Goal: Transaction & Acquisition: Purchase product/service

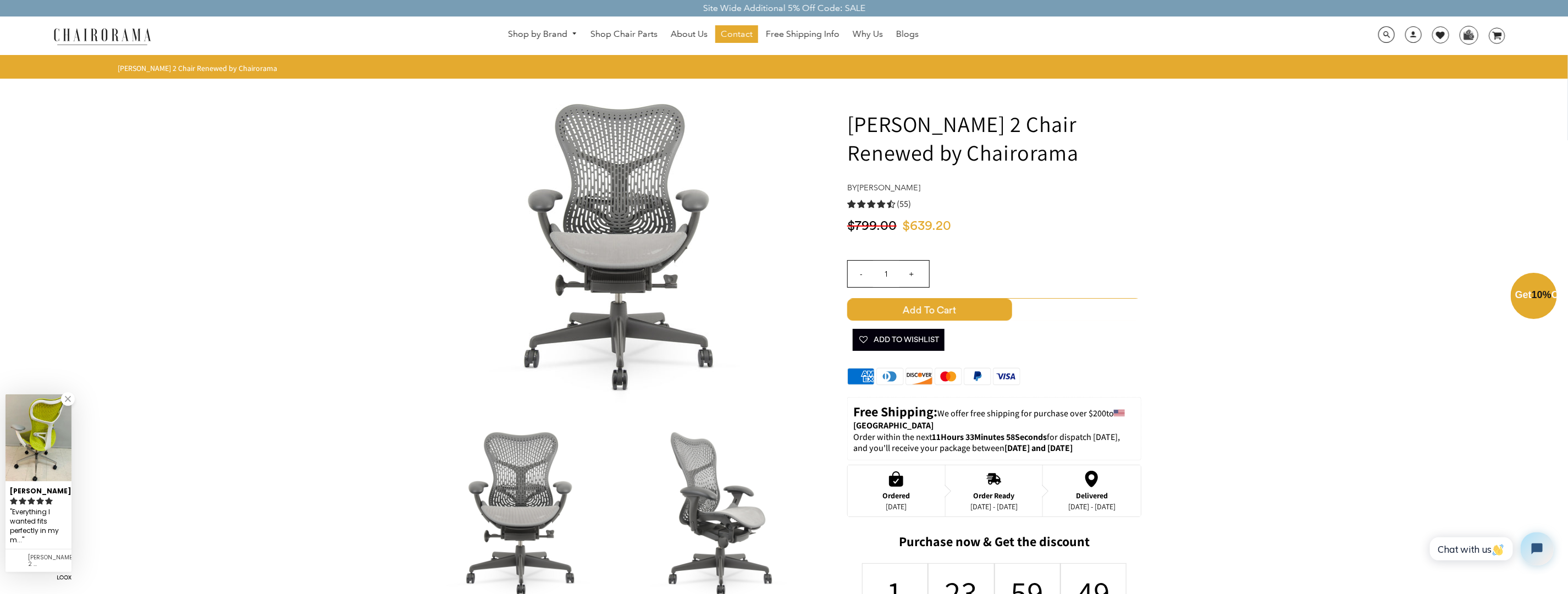
click at [721, 498] on div "Close dialog Exclusive Offer: Enjoy 10% Off! Get Your Coupon Code Now. Sign up …" at bounding box center [784, 296] width 1568 height 594
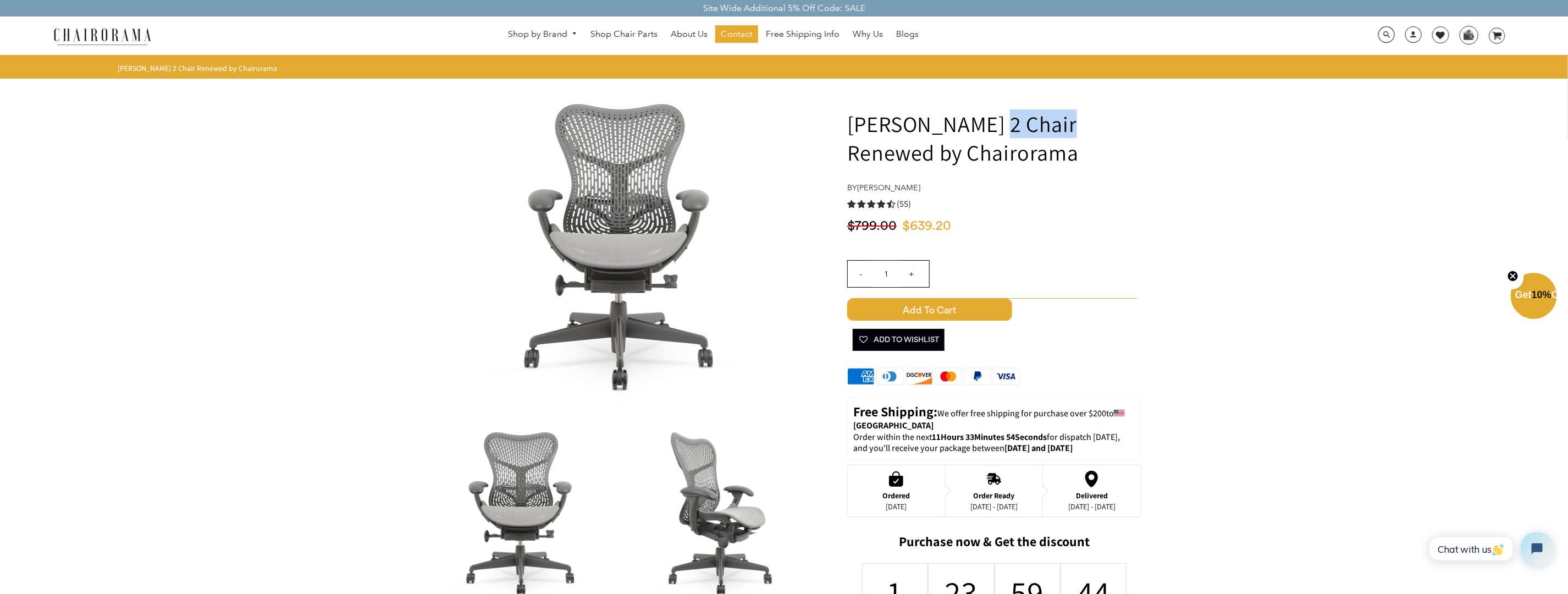
drag, startPoint x: 990, startPoint y: 123, endPoint x: 1047, endPoint y: 120, distance: 57.1
click at [1047, 120] on h1 "Herman Miller Mirra 2 Chair Renewed by Chairorama" at bounding box center [994, 138] width 294 height 57
copy h1 "Mirra 2"
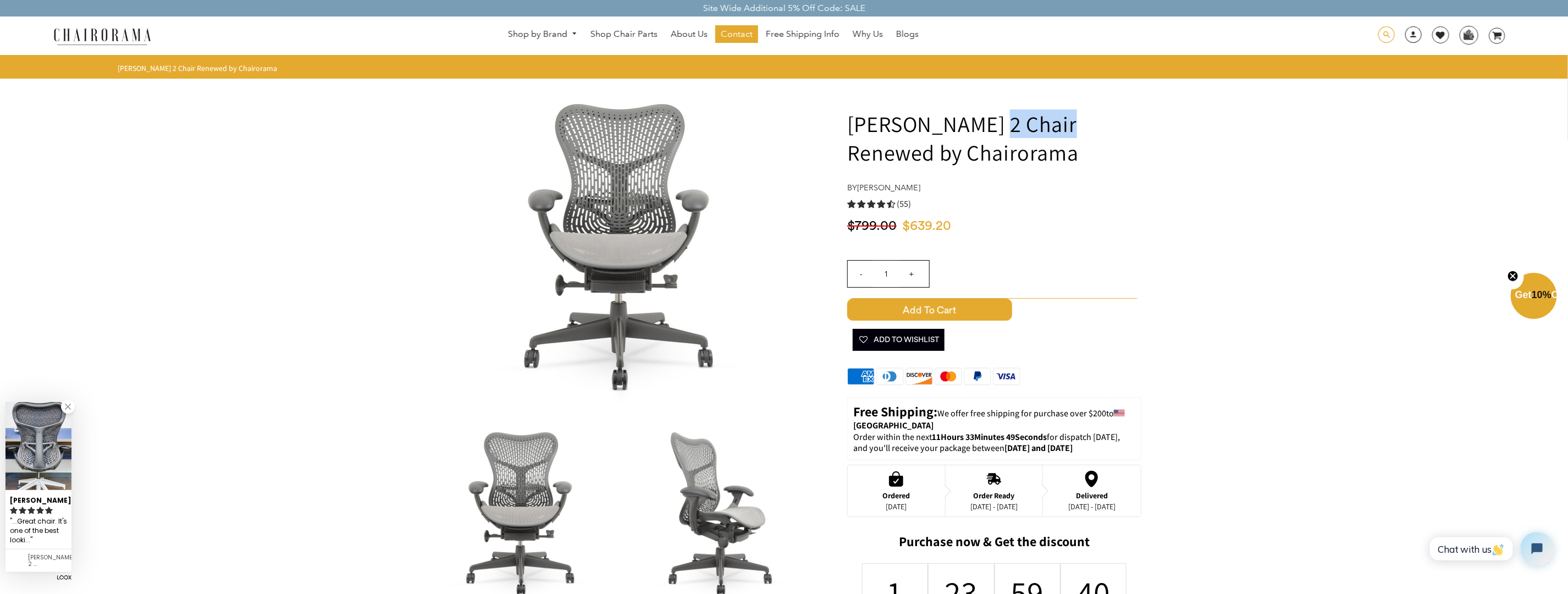
click at [1379, 34] on span at bounding box center [1387, 35] width 16 height 17
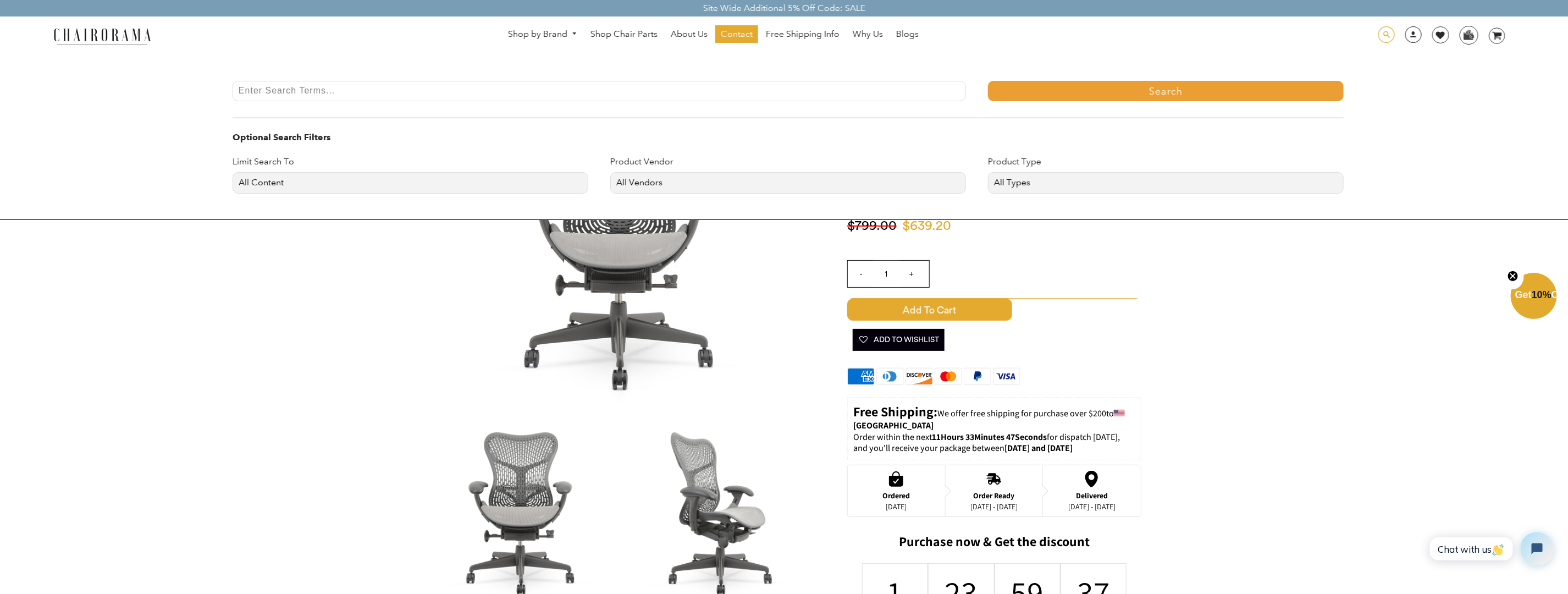
click at [1385, 35] on span at bounding box center [1387, 35] width 16 height 17
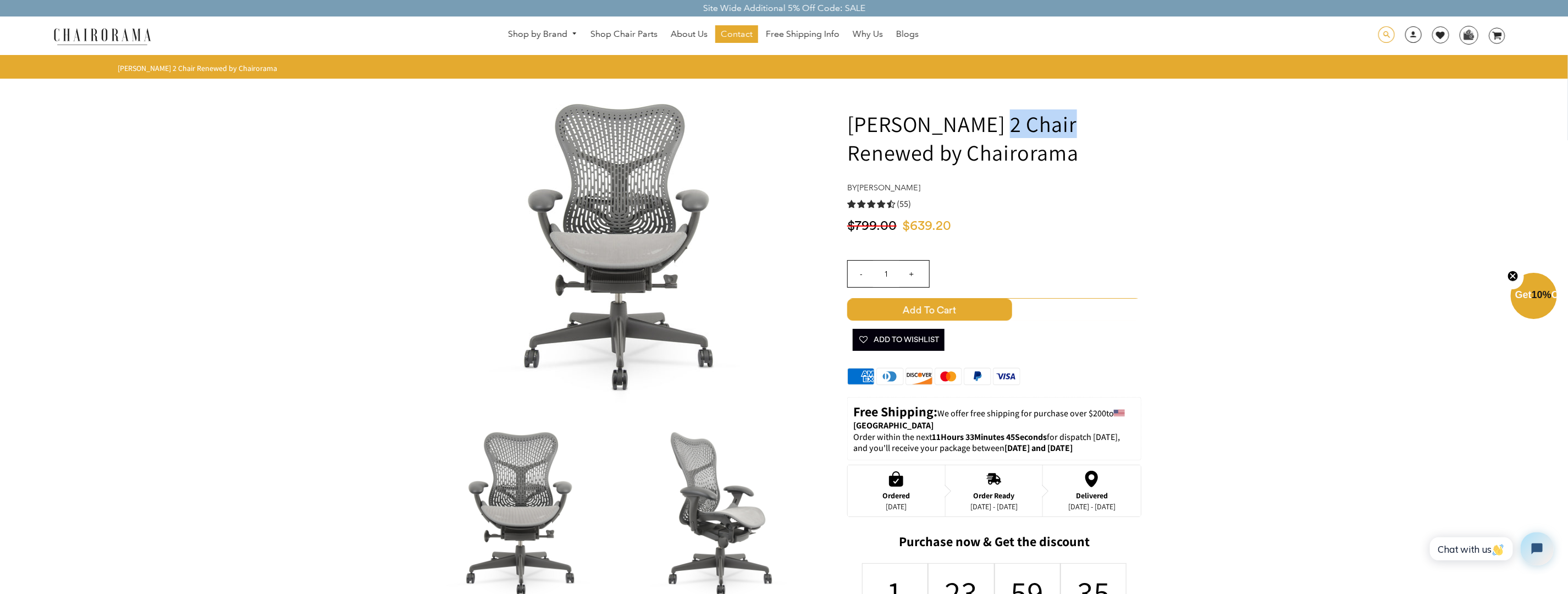
click at [1390, 33] on span at bounding box center [1387, 35] width 16 height 17
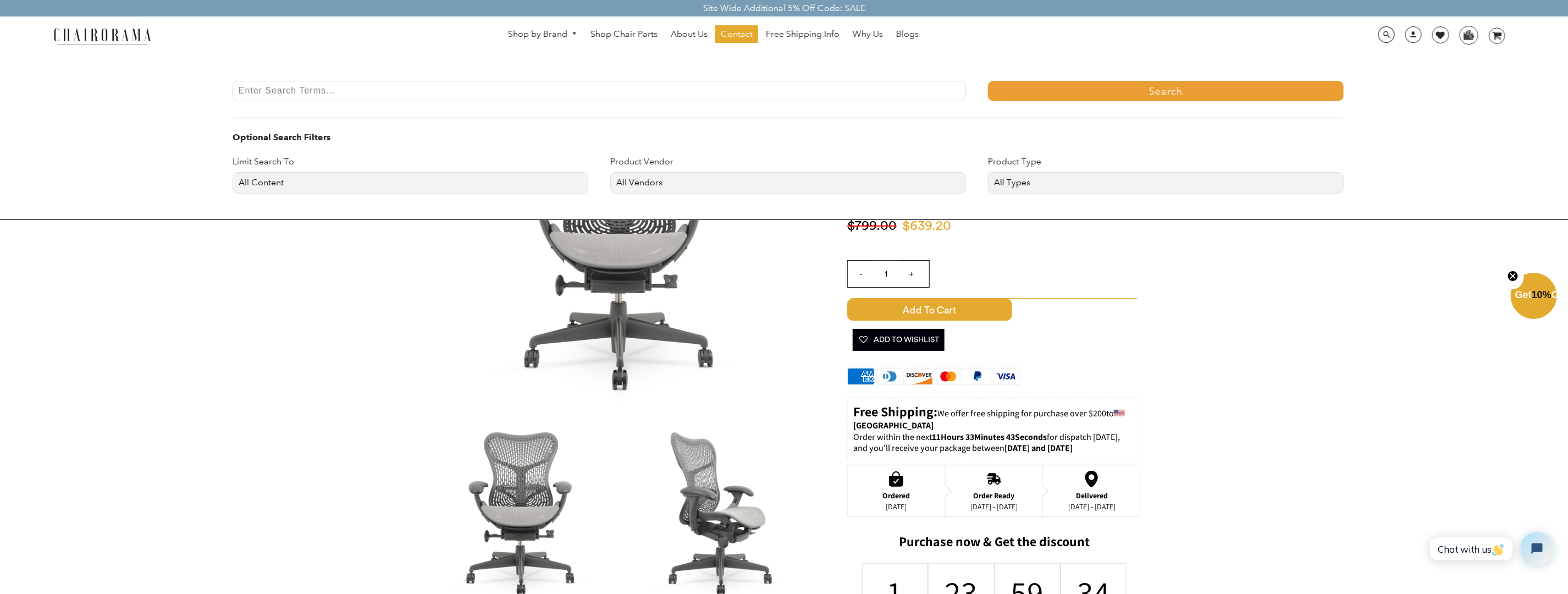
click at [447, 91] on input "Enter Search Terms..." at bounding box center [599, 91] width 733 height 21
paste input "Mirra 2"
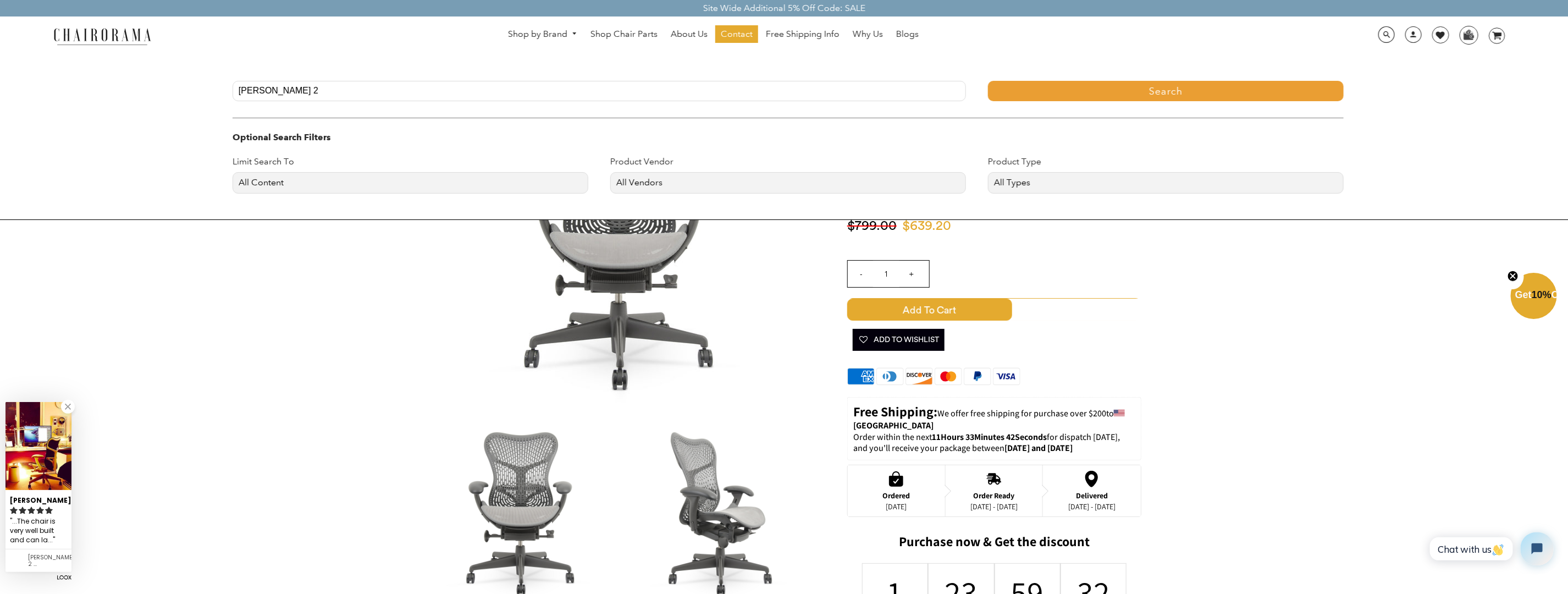
type input "Mirra 2"
click at [1088, 91] on button "Search" at bounding box center [1166, 91] width 356 height 21
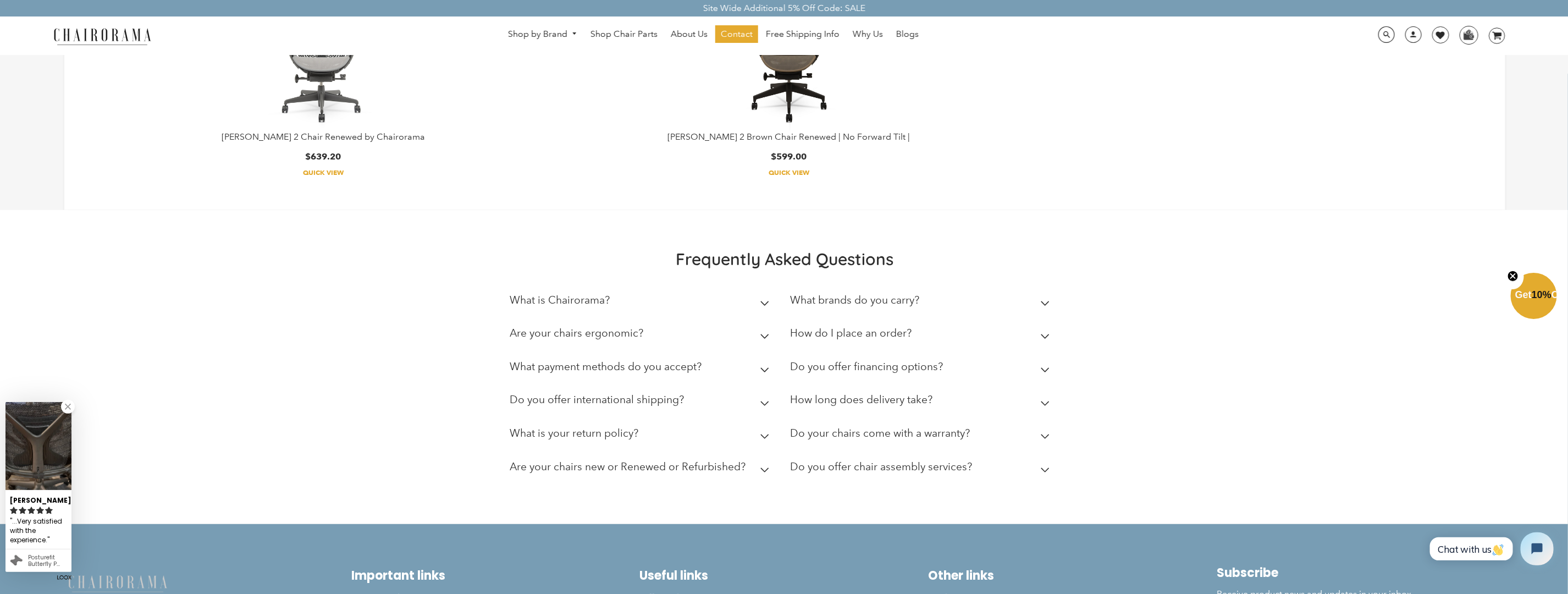
scroll to position [110, 0]
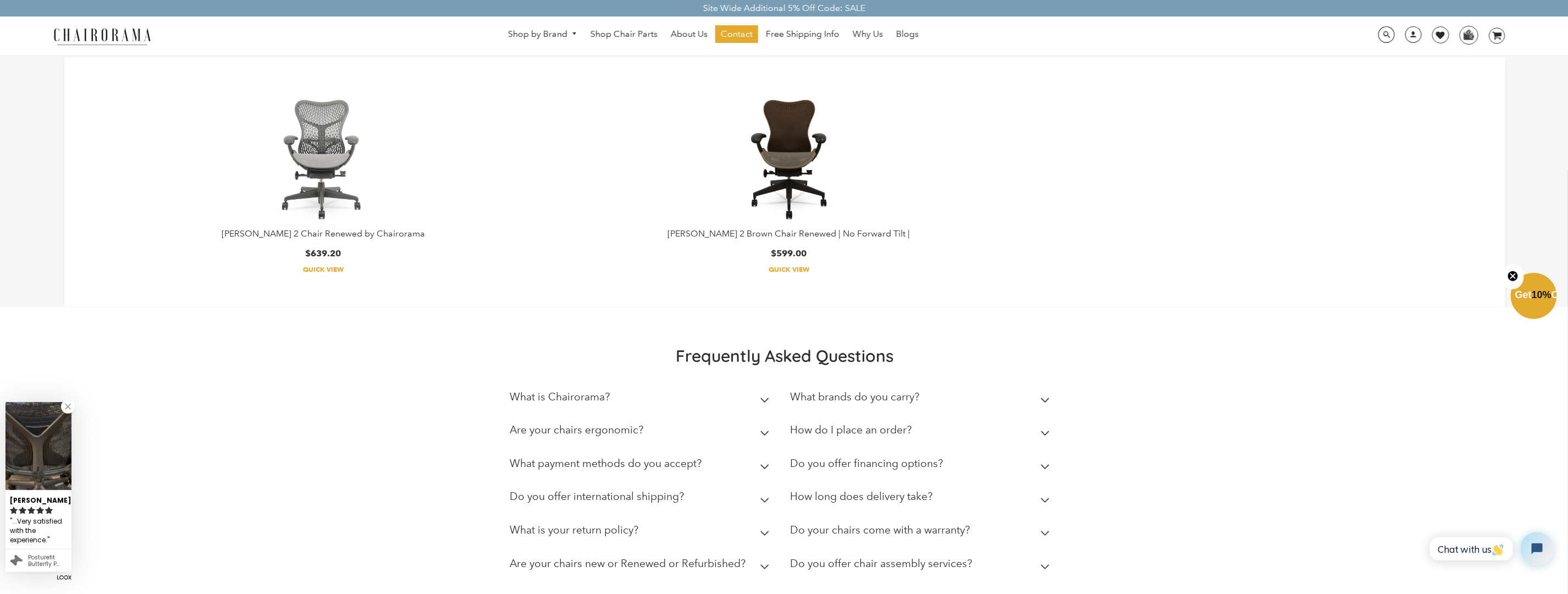
click at [331, 139] on img at bounding box center [323, 159] width 138 height 138
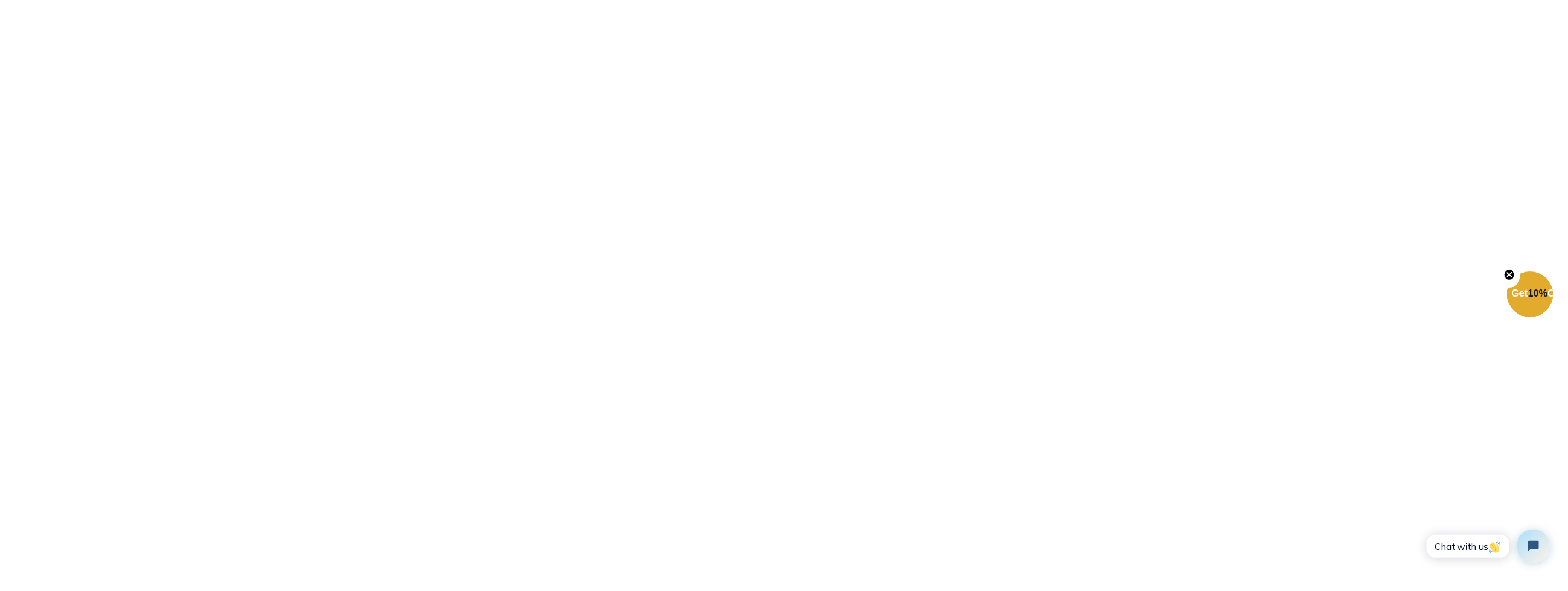
scroll to position [1477, 0]
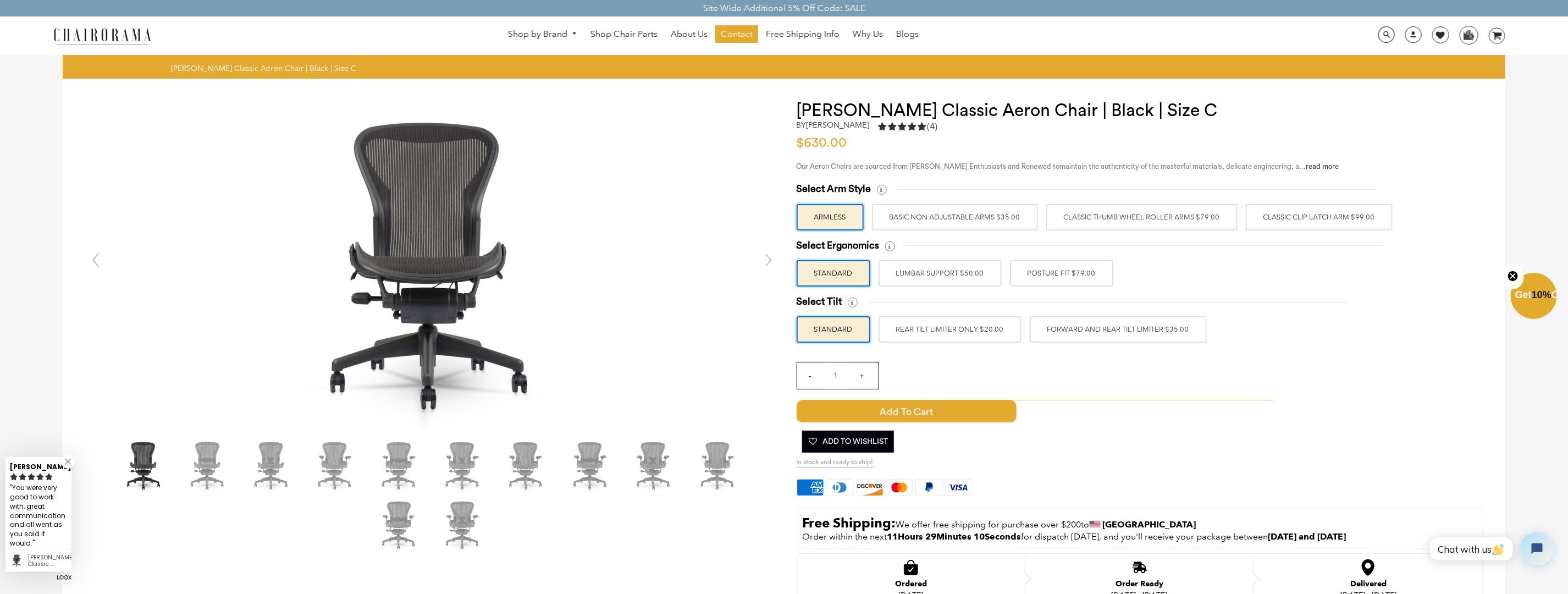
click at [920, 217] on label "BASIC NON ADJUSTABLE ARMS $35.00" at bounding box center [955, 217] width 166 height 26
click at [0, 0] on input "BASIC NON ADJUSTABLE ARMS $35.00" at bounding box center [0, 0] width 0 height 0
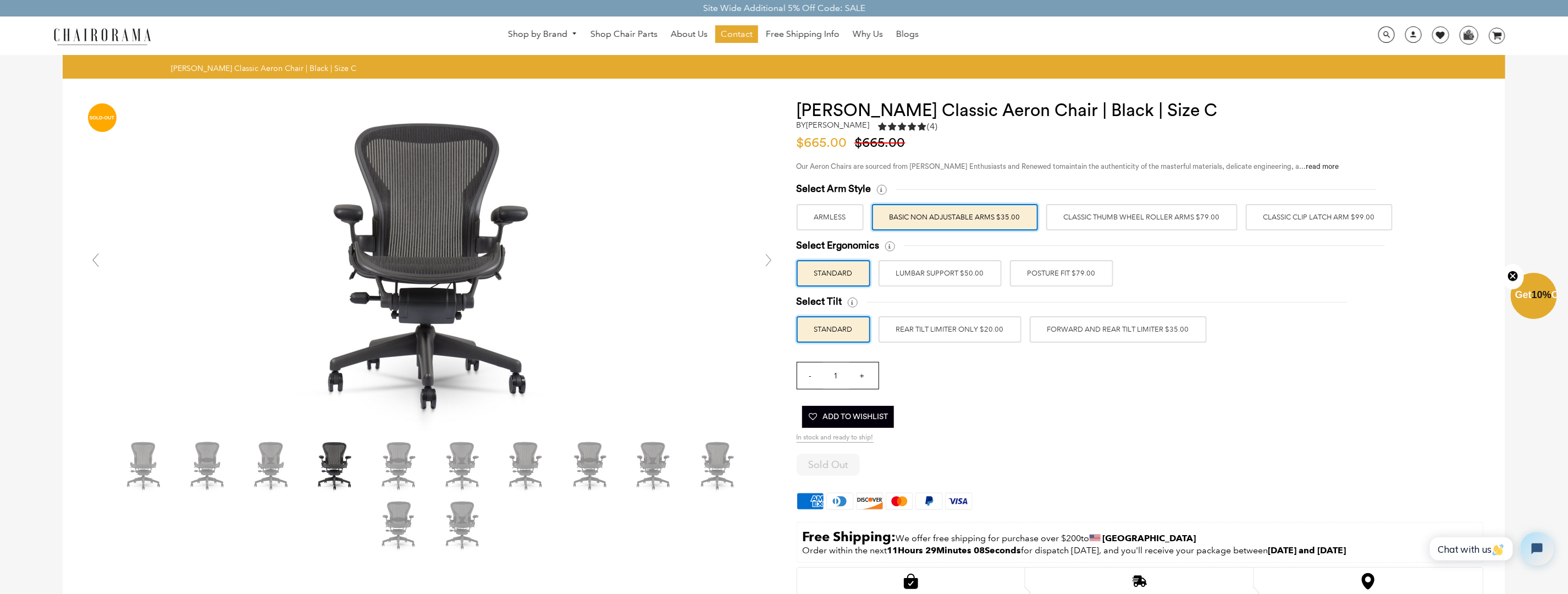
click at [1111, 214] on label "Classic Thumb Wheel Roller Arms $79.00" at bounding box center [1142, 217] width 191 height 26
click at [0, 0] on input "Classic Thumb Wheel Roller Arms $79.00" at bounding box center [0, 0] width 0 height 0
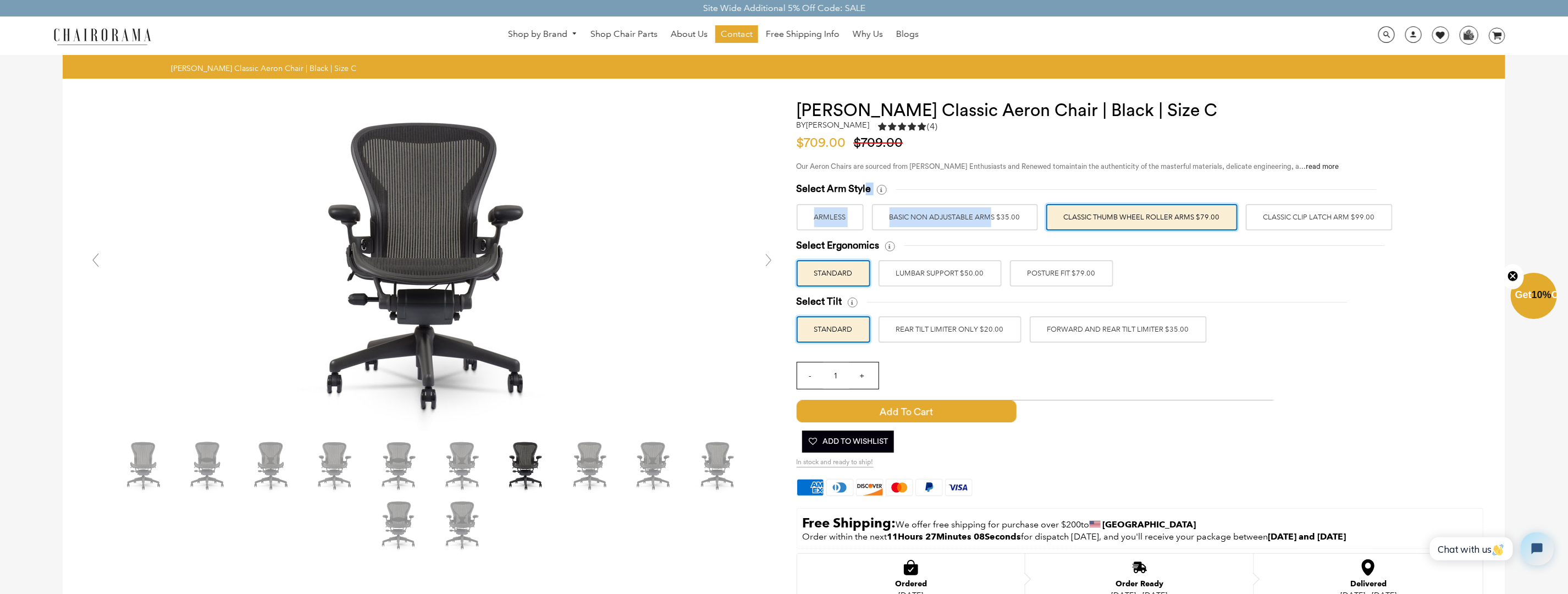
drag, startPoint x: 867, startPoint y: 214, endPoint x: 943, endPoint y: 213, distance: 76.0
click at [943, 213] on div "Select Arm Style ARMLESS BASIC NON ADJUSTABLE ARMS $35.00 Classic Thumb Wheel R…" at bounding box center [1140, 206] width 686 height 47
click at [774, 205] on div at bounding box center [432, 265] width 695 height 330
drag, startPoint x: 906, startPoint y: 188, endPoint x: 1375, endPoint y: 219, distance: 470.0
click at [1375, 219] on div "Select Arm Style ARMLESS BASIC NON ADJUSTABLE ARMS $35.00 Classic Thumb Wheel R…" at bounding box center [1140, 206] width 686 height 47
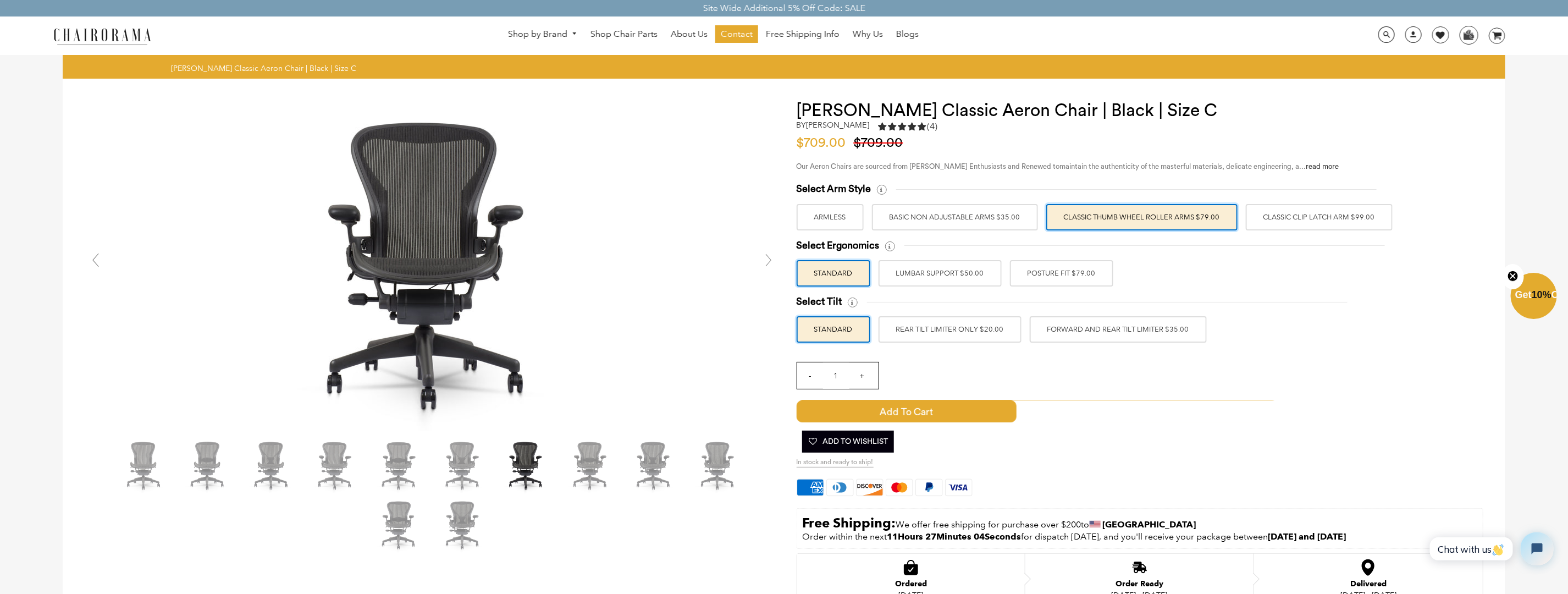
copy div "ARMLESS BASIC NON ADJUSTABLE ARMS $35.00 Classic Thumb Wheel Roller Arms $79.00…"
drag, startPoint x: 905, startPoint y: 244, endPoint x: 1035, endPoint y: 266, distance: 131.8
click at [1035, 266] on div "Select Ergonomics STANDARD LUMBAR SUPPORT $50.00 POSTURE FIT $79.00" at bounding box center [1140, 262] width 686 height 47
drag, startPoint x: 797, startPoint y: 243, endPoint x: 1105, endPoint y: 266, distance: 308.9
click at [1105, 266] on div "Select Ergonomics STANDARD LUMBAR SUPPORT $50.00 POSTURE FIT $79.00" at bounding box center [1140, 262] width 686 height 47
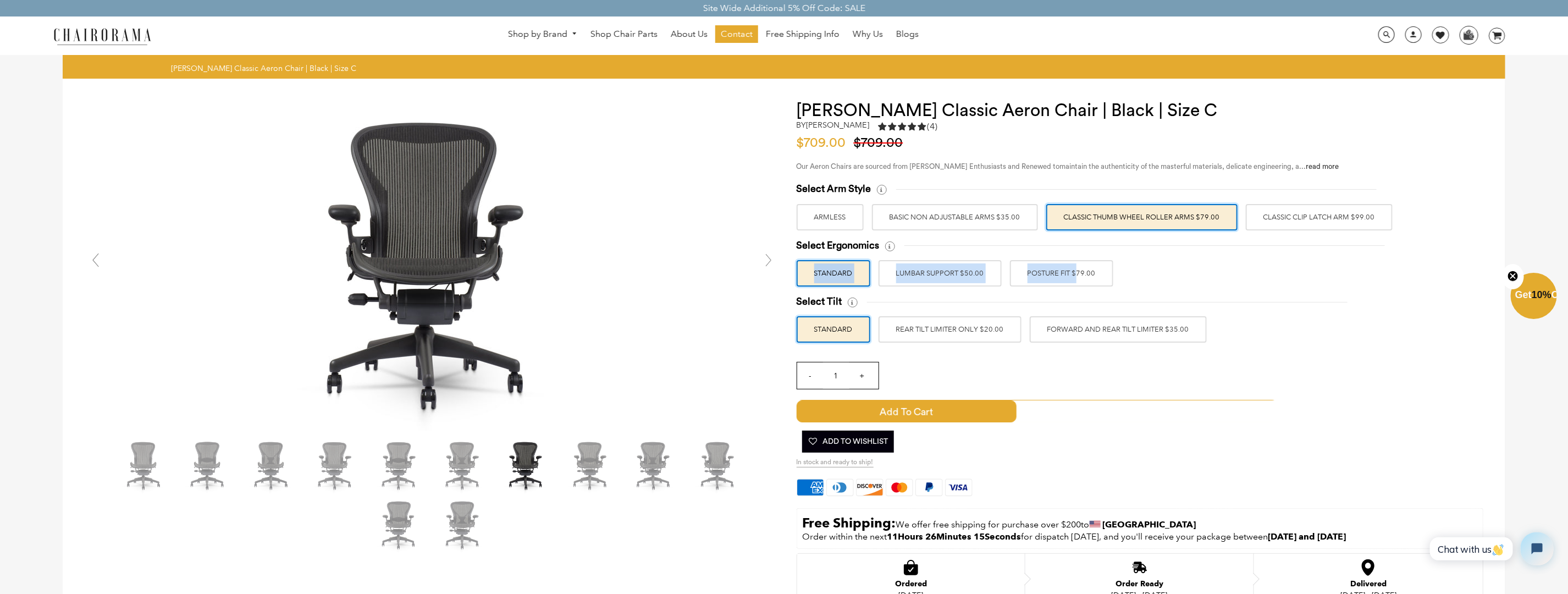
copy div "Select Ergonomics STANDARD LUMBAR SUPPORT $50.00 POSTURE FIT $79.00"
click at [1210, 264] on div "Select Ergonomics STANDARD LUMBAR SUPPORT $50.00 POSTURE FIT $79.00" at bounding box center [1140, 262] width 686 height 47
click at [1274, 216] on label "Classic Clip Latch Arm $99.00" at bounding box center [1319, 217] width 147 height 26
click at [0, 0] on input "Classic Clip Latch Arm $99.00" at bounding box center [0, 0] width 0 height 0
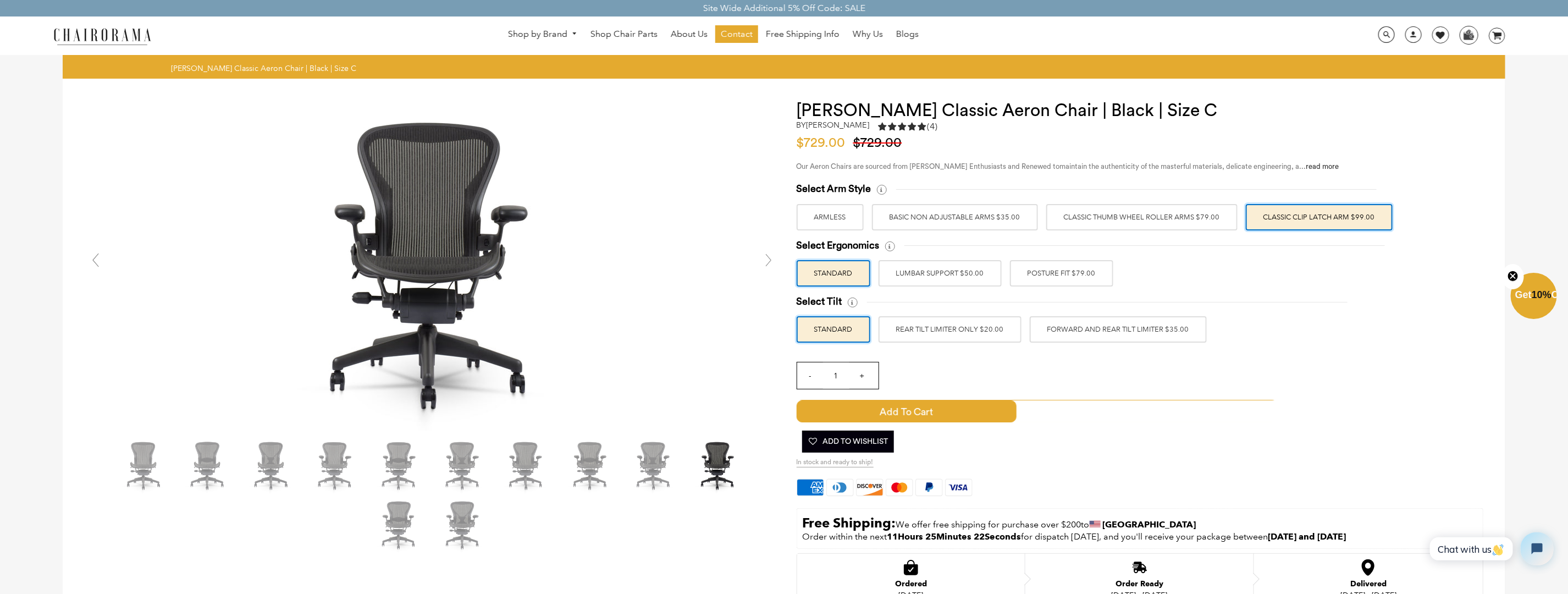
click at [1039, 277] on label "POSTURE FIT $79.00" at bounding box center [1061, 274] width 103 height 26
click at [0, 0] on input "POSTURE FIT $79.00" at bounding box center [0, 0] width 0 height 0
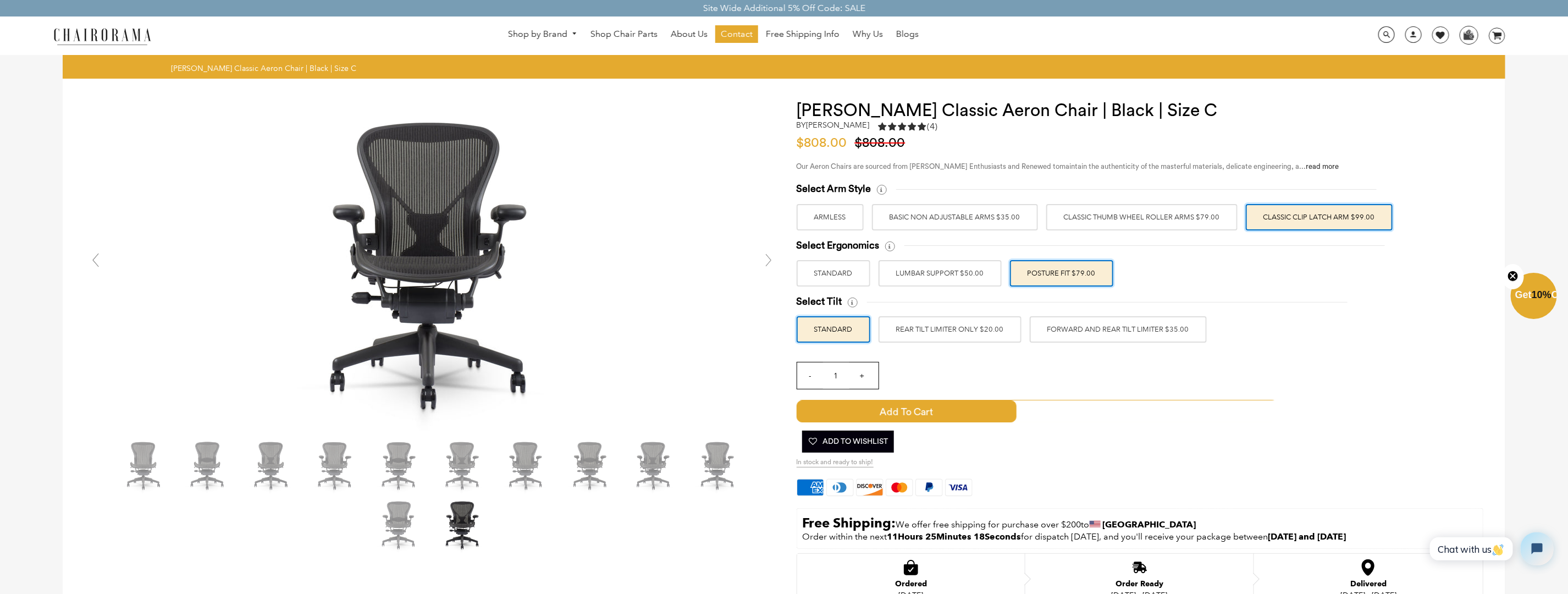
drag, startPoint x: 794, startPoint y: 300, endPoint x: 1187, endPoint y: 325, distance: 393.8
click at [1187, 325] on div "[PERSON_NAME] Classic Aeron Chair | Black | Size C by [PERSON_NAME] 5.0 rating …" at bounding box center [1131, 444] width 703 height 687
copy div "Select Tilt STANDARD REAR TILT LIMITER ONLY $20.00 FORWARD AND REAR TILT LIMITE…"
click at [1166, 422] on div "Cart Error Add to Cart Added Add To Wishlist" at bounding box center [1037, 429] width 481 height 58
click at [1322, 166] on link "read more" at bounding box center [1322, 166] width 33 height 7
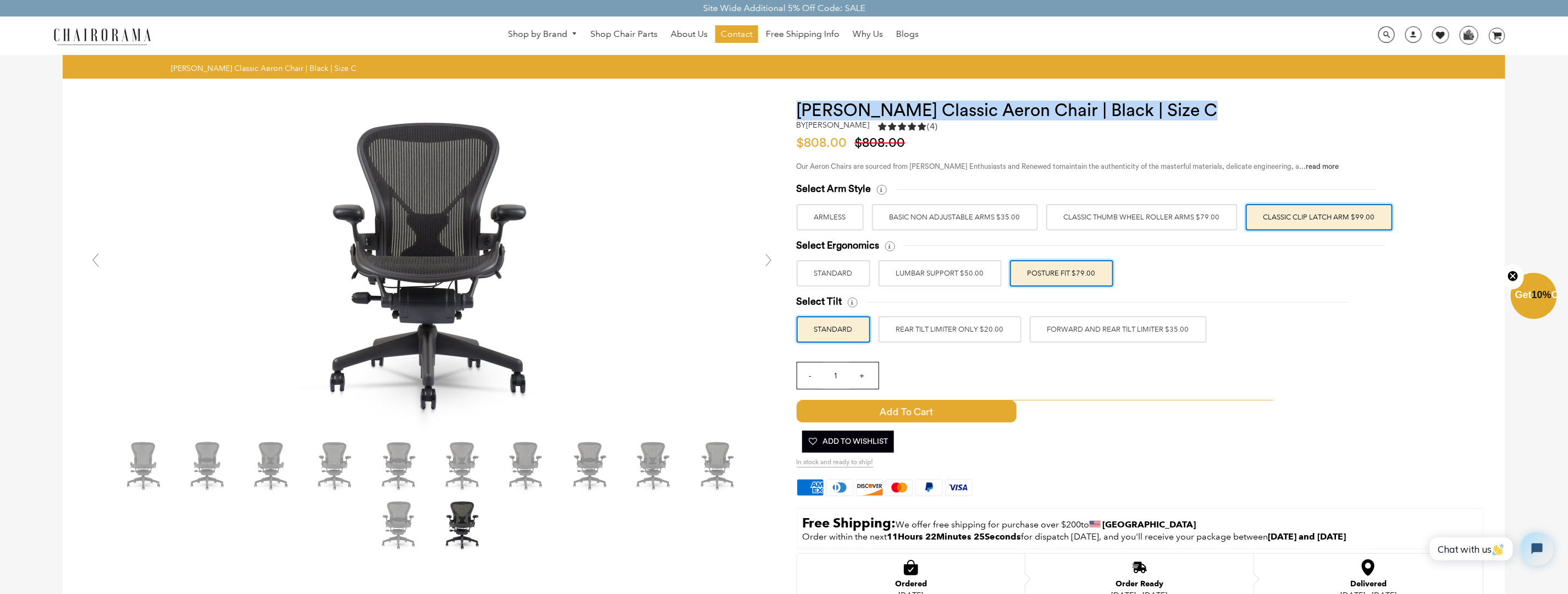
drag, startPoint x: 793, startPoint y: 107, endPoint x: 1197, endPoint y: 101, distance: 404.0
click at [1197, 101] on div "[PERSON_NAME] Classic Aeron Chair | Black | Size C by [PERSON_NAME] 5.0 rating …" at bounding box center [1131, 444] width 703 height 687
copy h1 "[PERSON_NAME] Classic Aeron Chair | Black | Size C"
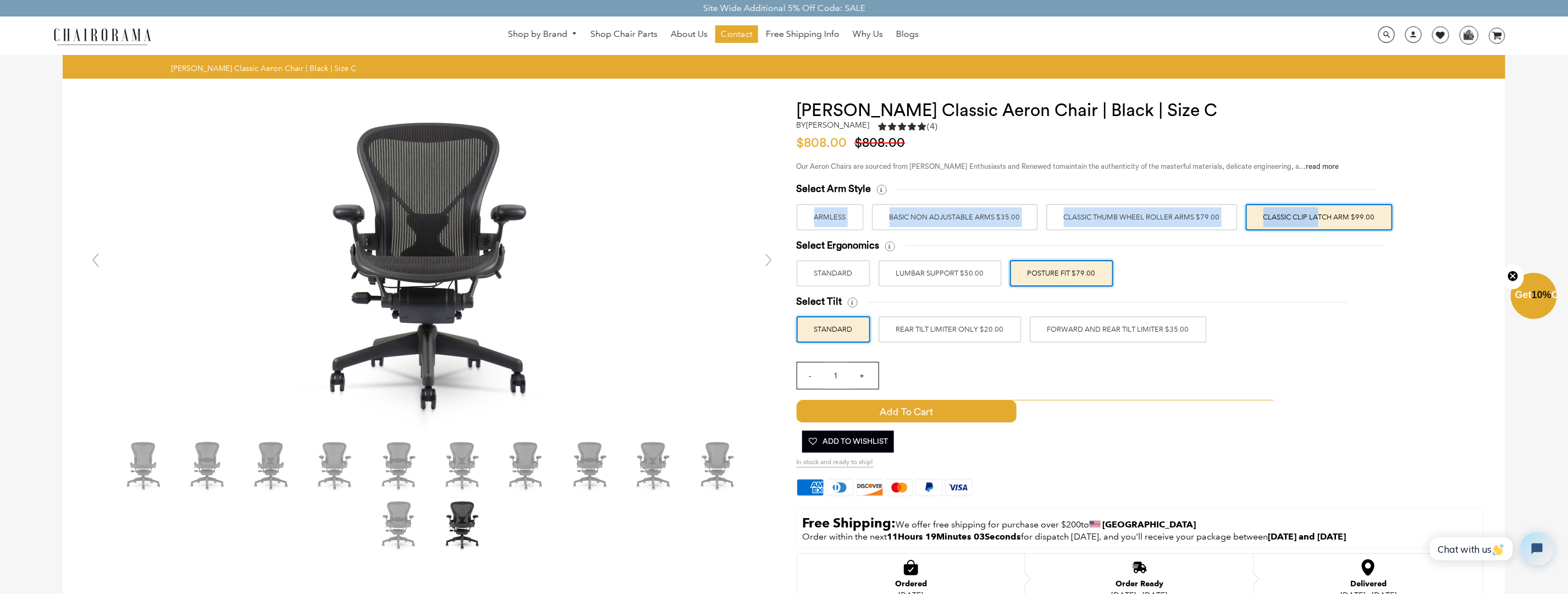
drag, startPoint x: 1418, startPoint y: 217, endPoint x: 1281, endPoint y: 216, distance: 137.0
click at [1281, 216] on div "Select Arm Style ARMLESS BASIC NON ADJUSTABLE ARMS $35.00 Classic Thumb Wheel R…" at bounding box center [1140, 206] width 686 height 47
click at [1421, 213] on div "Select Arm Style ARMLESS BASIC NON ADJUSTABLE ARMS $35.00 Classic Thumb Wheel R…" at bounding box center [1140, 206] width 686 height 47
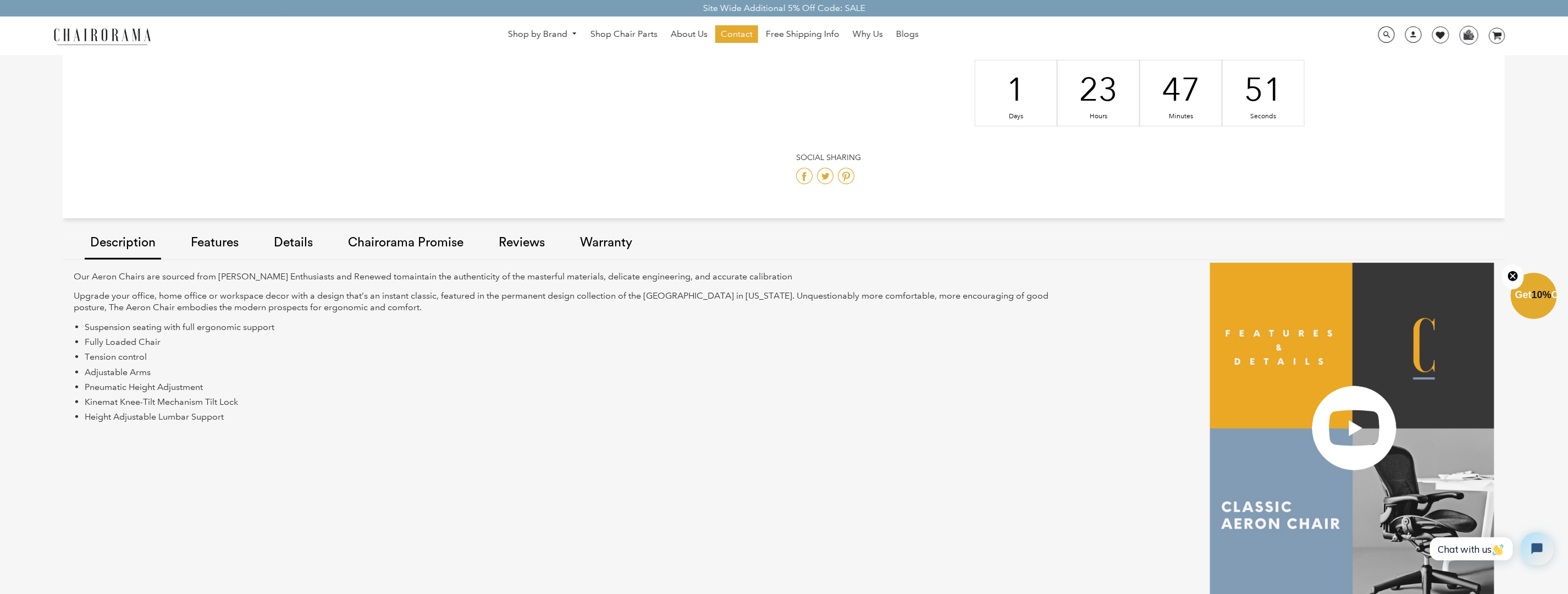
scroll to position [605, 0]
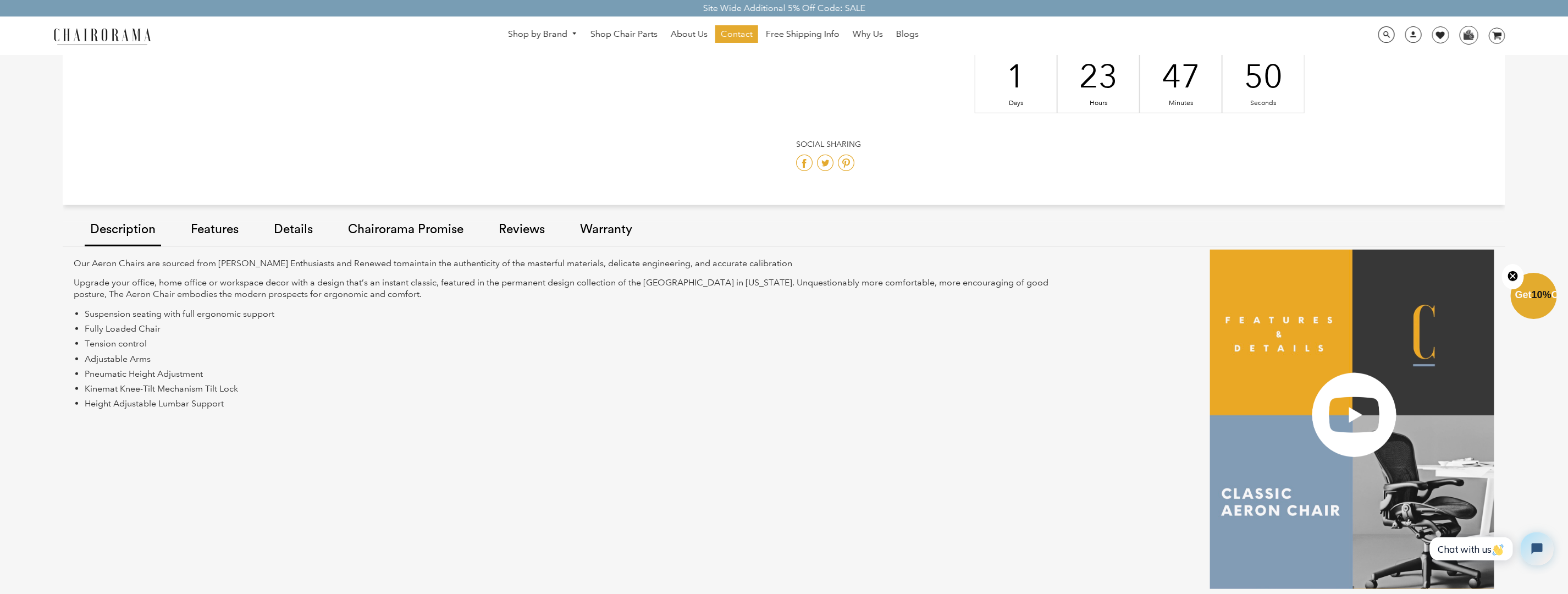
click at [607, 226] on link "Warranty" at bounding box center [606, 230] width 63 height 62
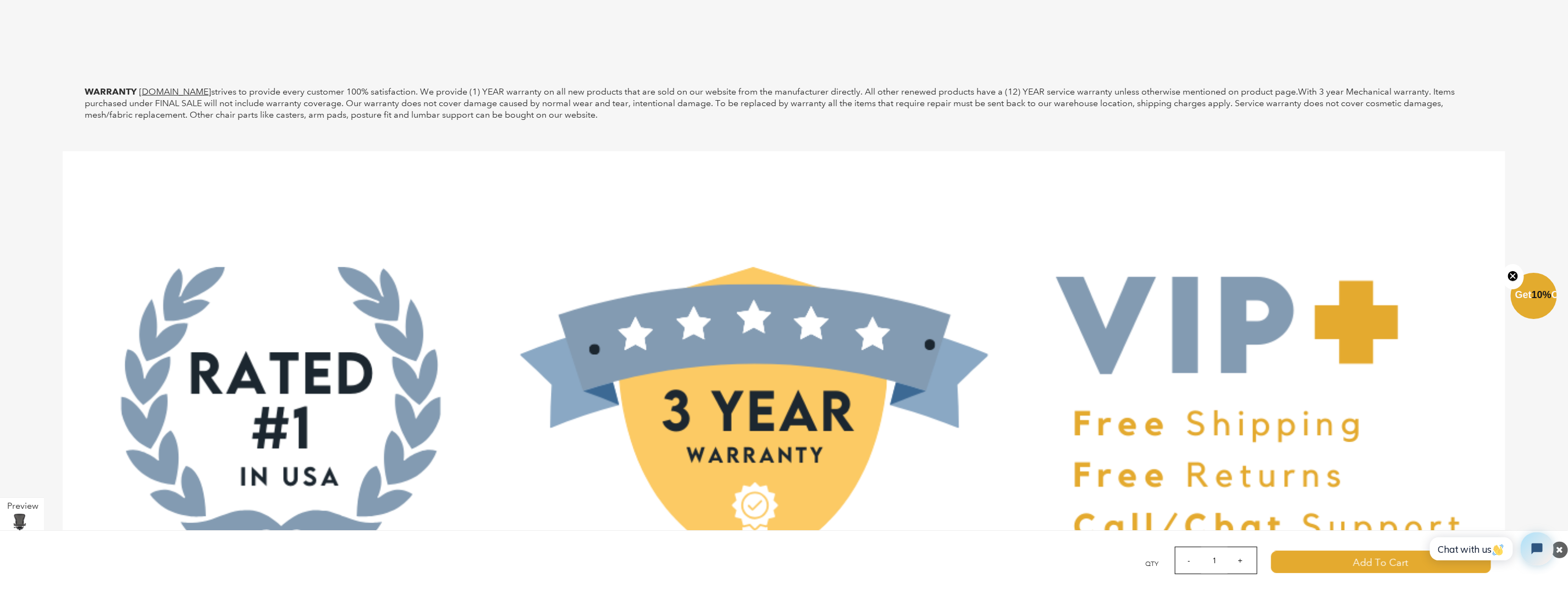
scroll to position [3850, 0]
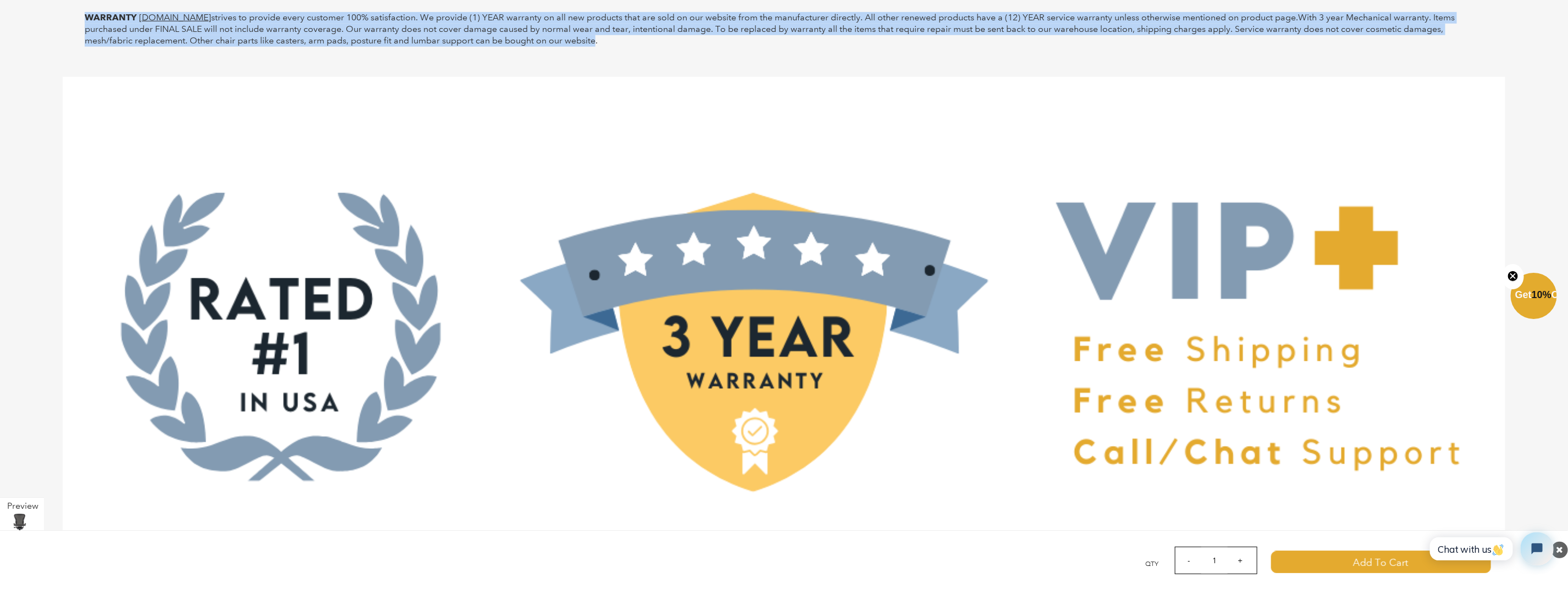
drag, startPoint x: 87, startPoint y: 16, endPoint x: 592, endPoint y: 40, distance: 505.6
click at [592, 40] on p "WARRANTY [DOMAIN_NAME] strives to provide every customer 100% satisfaction. We …" at bounding box center [784, 29] width 1398 height 34
click at [599, 45] on p "WARRANTY [DOMAIN_NAME] strives to provide every customer 100% satisfaction. We …" at bounding box center [784, 29] width 1398 height 34
copy p "WARRANTY [DOMAIN_NAME] strives to provide every customer 100% satisfaction. We …"
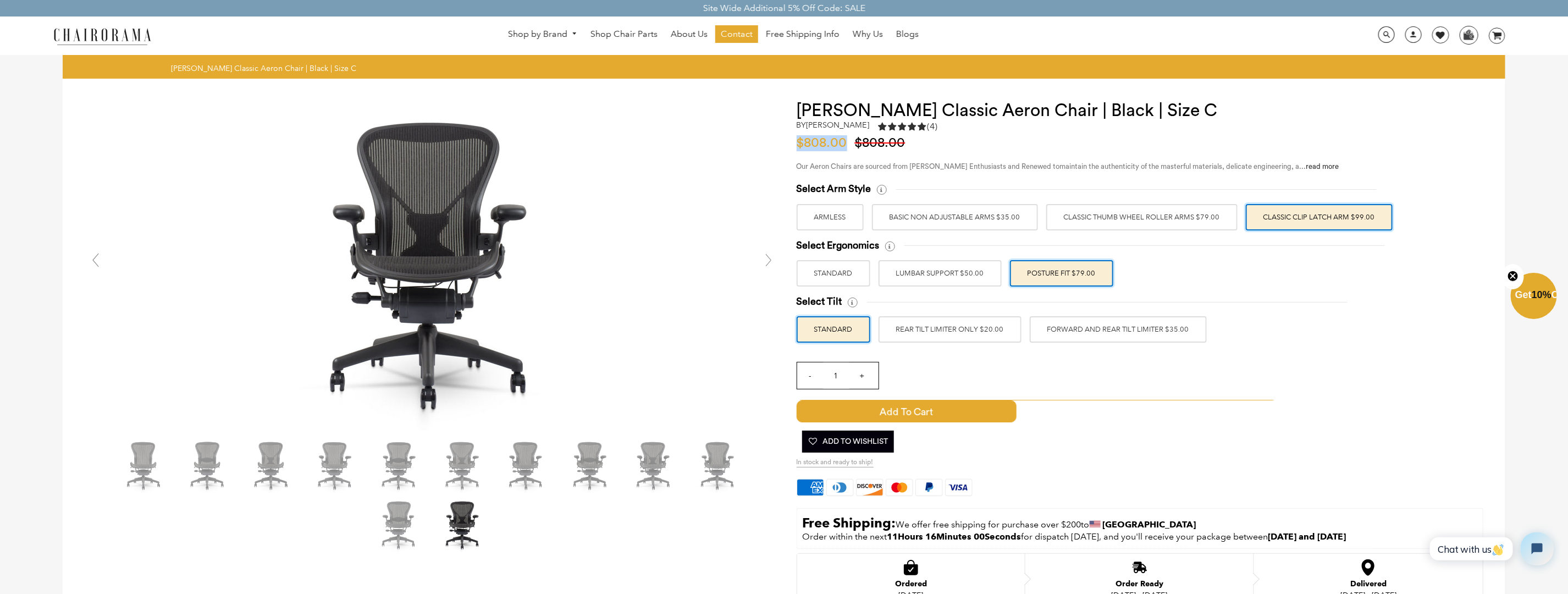
drag, startPoint x: 798, startPoint y: 141, endPoint x: 845, endPoint y: 141, distance: 47.0
click at [845, 141] on span "$808.00" at bounding box center [825, 143] width 56 height 13
copy span "$808.00"
click at [822, 112] on h1 "[PERSON_NAME] Classic Aeron Chair | Black | Size C" at bounding box center [1140, 110] width 686 height 20
drag, startPoint x: 822, startPoint y: 112, endPoint x: 1045, endPoint y: 111, distance: 223.0
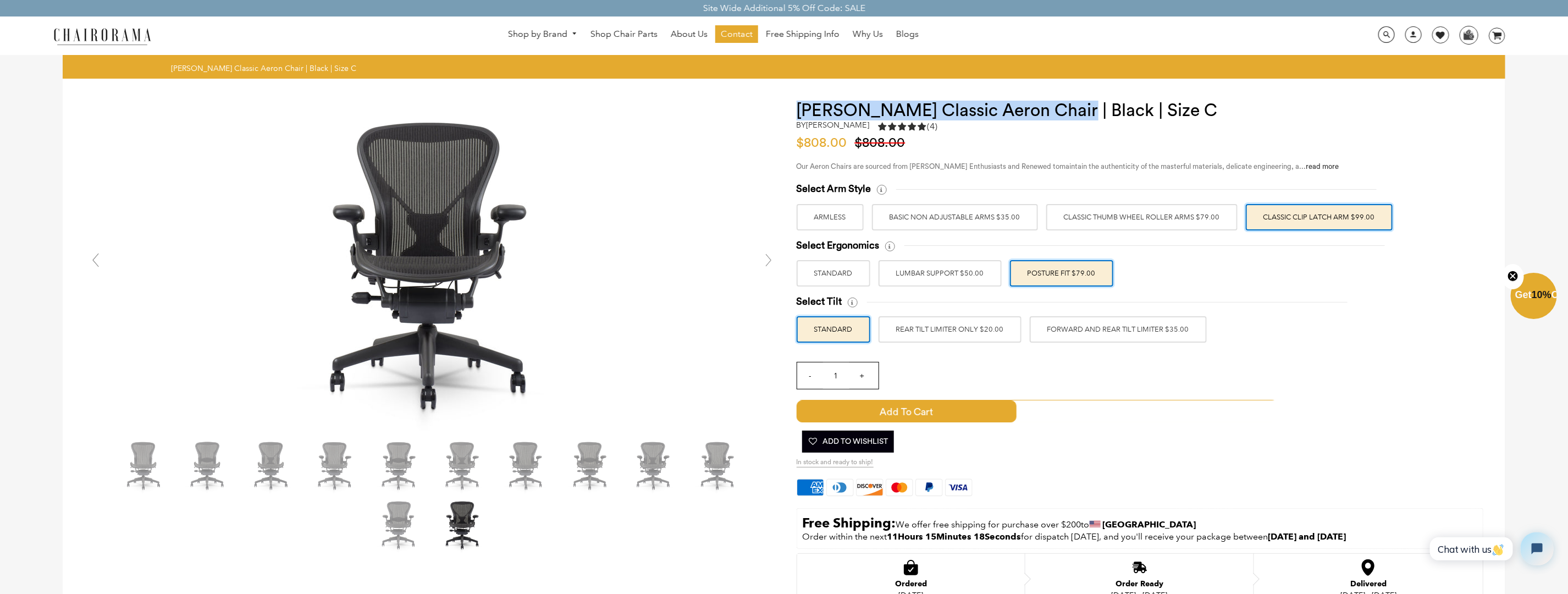
click at [1045, 111] on h1 "[PERSON_NAME] Classic Aeron Chair | Black | Size C" at bounding box center [1140, 110] width 686 height 20
